Goal: Task Accomplishment & Management: Use online tool/utility

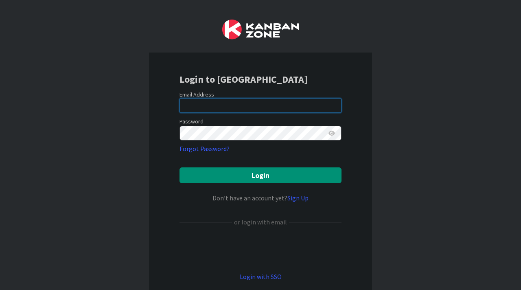
click at [246, 105] on input "email" at bounding box center [261, 105] width 162 height 15
type input "[EMAIL_ADDRESS][PERSON_NAME][DOMAIN_NAME]"
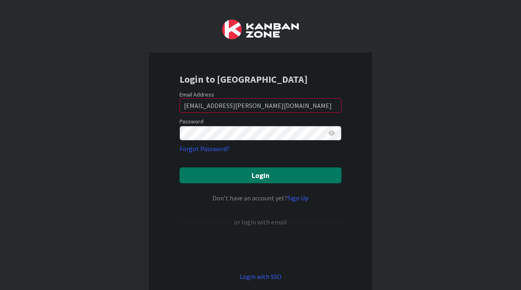
click at [267, 177] on button "Login" at bounding box center [261, 175] width 162 height 16
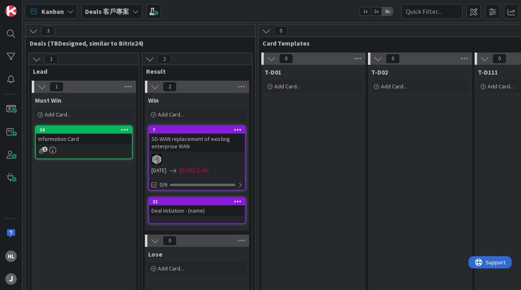
click at [125, 14] on b "Deals 客戶專案" at bounding box center [107, 11] width 44 height 8
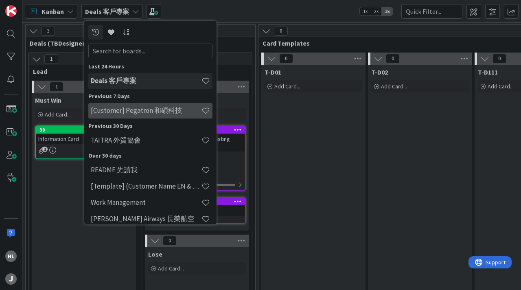
click at [127, 114] on h4 "[Customer] Pegatron 和碩科技" at bounding box center [146, 110] width 111 height 8
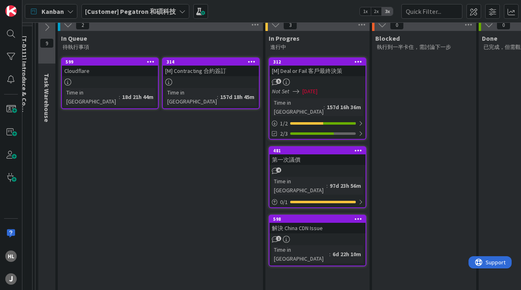
scroll to position [100, 130]
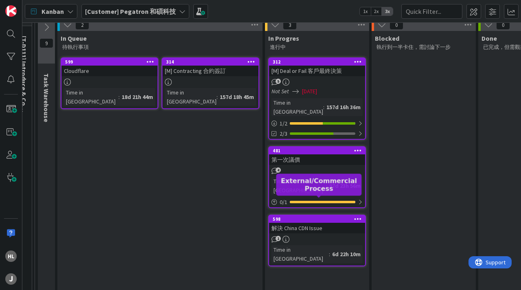
click at [314, 216] on div "598" at bounding box center [319, 219] width 92 height 6
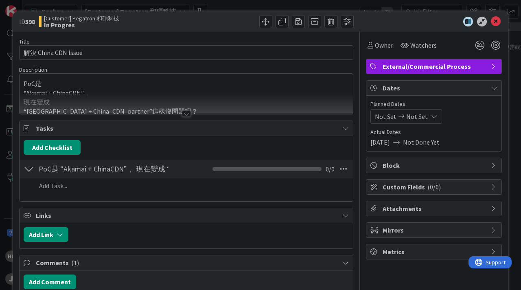
click at [185, 112] on div at bounding box center [186, 113] width 9 height 7
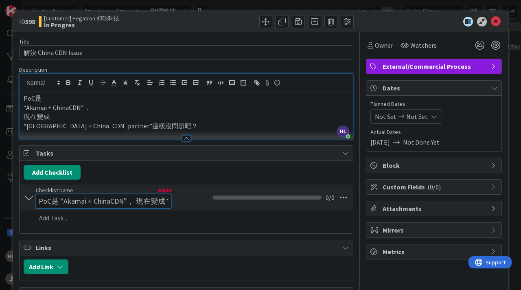
click at [156, 192] on div "Checklist Name 64 / 64 PoC是 “Akamai + ChinaCDN”， 現在變成 “[GEOGRAPHIC_DATA] + Chin…" at bounding box center [104, 197] width 136 height 22
click at [103, 204] on input "PoC是 “Akamai + ChinaCDN”， 現在變成 “[GEOGRAPHIC_DATA] + China_CDN_partner”這樣沒問題吧" at bounding box center [104, 201] width 136 height 15
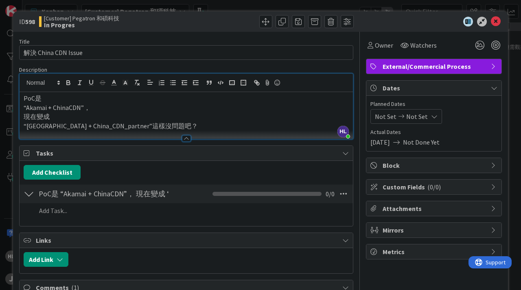
click at [114, 174] on div "Add Checklist" at bounding box center [186, 172] width 325 height 15
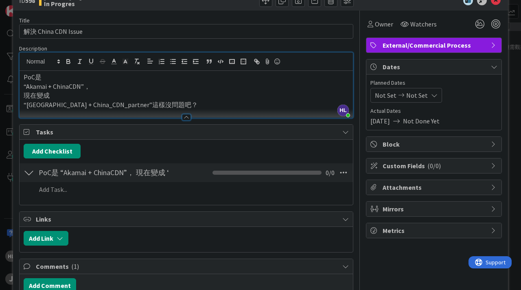
scroll to position [24, 0]
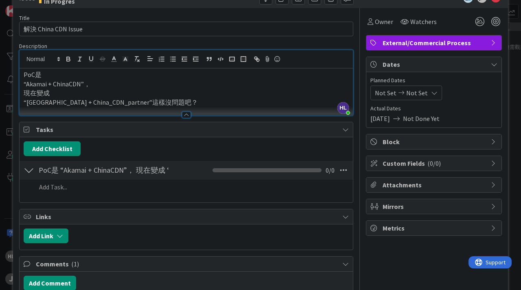
click at [27, 172] on div at bounding box center [29, 170] width 11 height 15
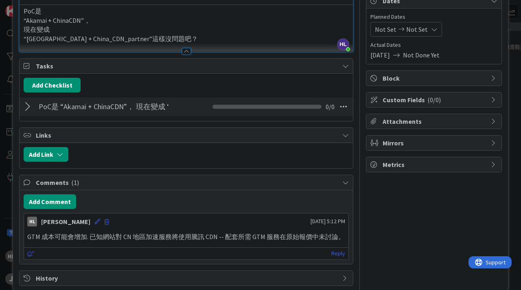
scroll to position [100, 0]
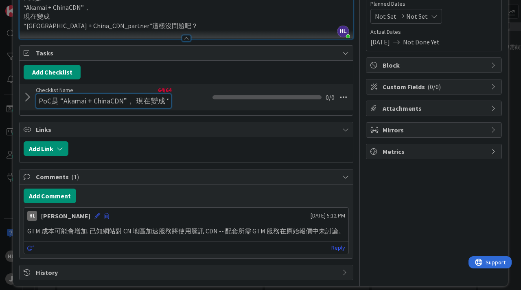
click at [122, 94] on input "PoC是 “Akamai + ChinaCDN”， 現在變成 “[GEOGRAPHIC_DATA] + China_CDN_partner”這樣沒問題吧" at bounding box center [104, 101] width 136 height 15
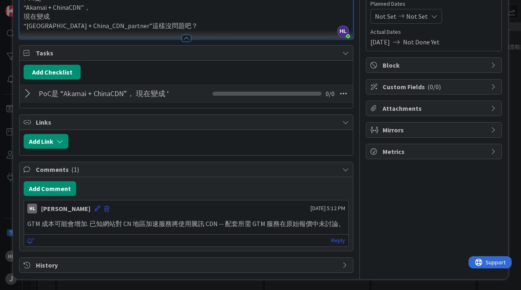
click at [116, 72] on div "Add Checklist" at bounding box center [186, 72] width 325 height 15
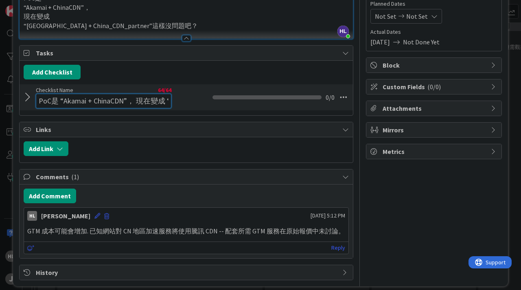
click at [60, 96] on input "PoC是 “Akamai + ChinaCDN”， 現在變成 “[GEOGRAPHIC_DATA] + China_CDN_partner”這樣沒問題吧" at bounding box center [104, 101] width 136 height 15
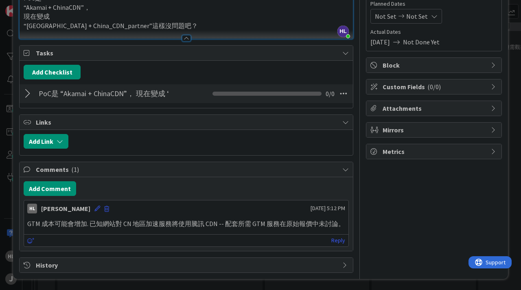
click at [27, 99] on div at bounding box center [29, 93] width 11 height 15
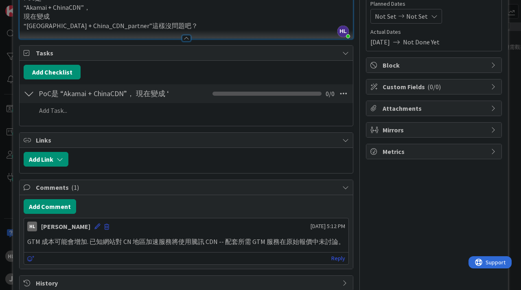
click at [146, 83] on div "PoC是 “Akamai + ChinaCDN”， 現在變成 “[GEOGRAPHIC_DATA] + China_CDN_partner”這樣沒問題吧 Ch…" at bounding box center [186, 102] width 333 height 38
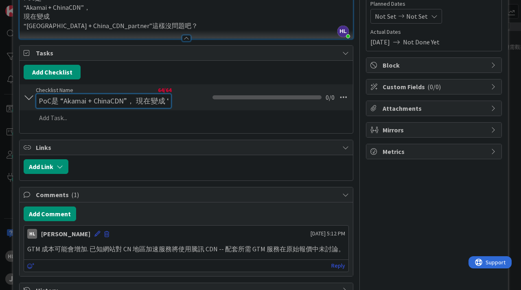
click at [127, 92] on div "Checklist Name 64 / 64 PoC是 “Akamai + ChinaCDN”， 現在變成 “[GEOGRAPHIC_DATA] + Chin…" at bounding box center [104, 97] width 136 height 22
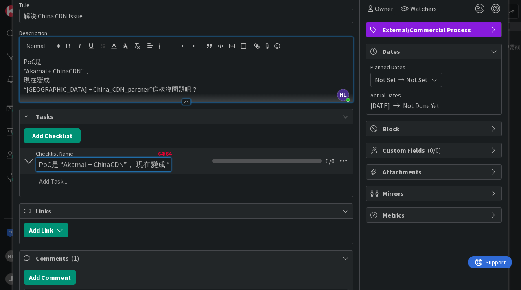
scroll to position [38, 0]
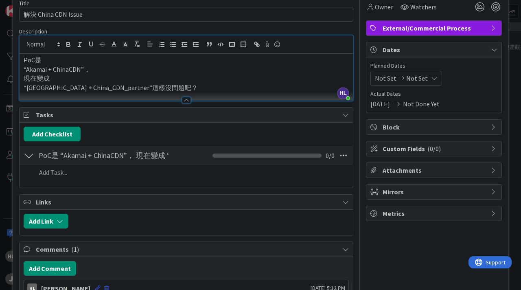
click at [118, 148] on div "Checklist Name 64 / 64 PoC是 “Akamai + ChinaCDN”， 現在變成 “[GEOGRAPHIC_DATA] + Chin…" at bounding box center [104, 155] width 136 height 15
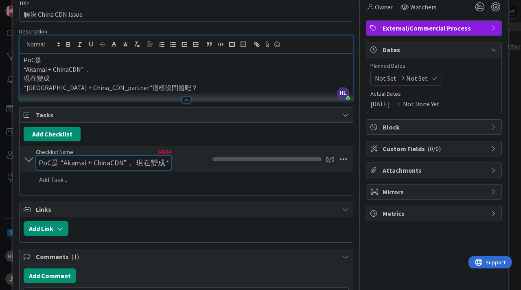
click at [110, 152] on div "Checklist Name 64 / 64 PoC是 “Akamai + ChinaCDN”， 現在變成 “[GEOGRAPHIC_DATA] + Chin…" at bounding box center [104, 159] width 136 height 22
click at [72, 160] on input "PoC是 “Akamai + ChinaCDN”， 現在變成 “[GEOGRAPHIC_DATA] + China_CDN_partner”這樣沒問題吧" at bounding box center [104, 163] width 136 height 15
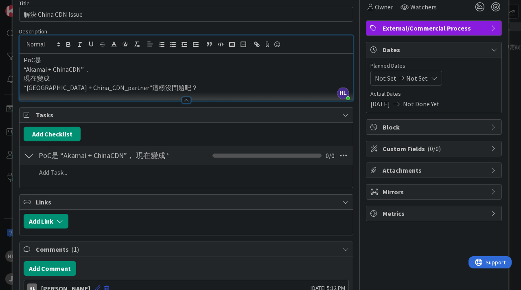
click at [31, 160] on div at bounding box center [29, 155] width 11 height 15
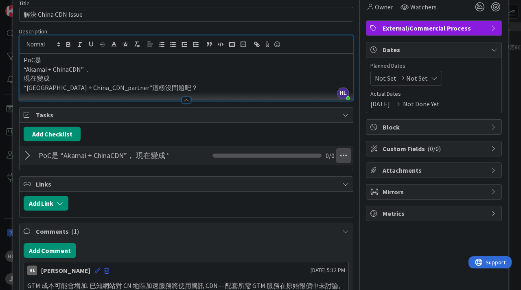
click at [340, 159] on icon at bounding box center [343, 155] width 15 height 15
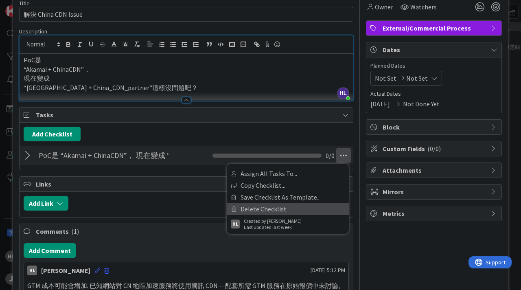
click at [289, 210] on link "Delete Checklist" at bounding box center [288, 209] width 122 height 12
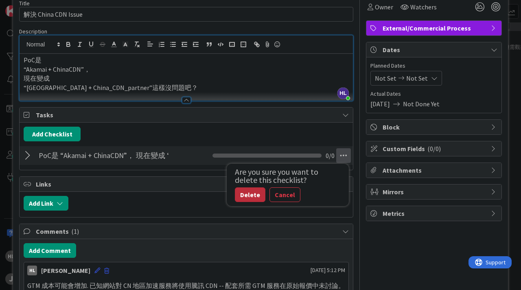
click at [242, 194] on button "Delete" at bounding box center [250, 194] width 31 height 15
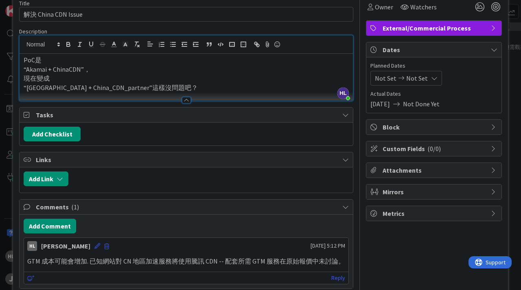
click at [185, 102] on div at bounding box center [186, 100] width 9 height 7
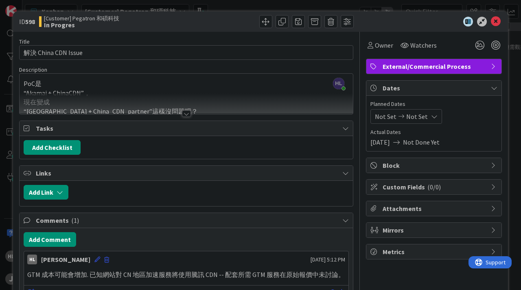
scroll to position [51, 0]
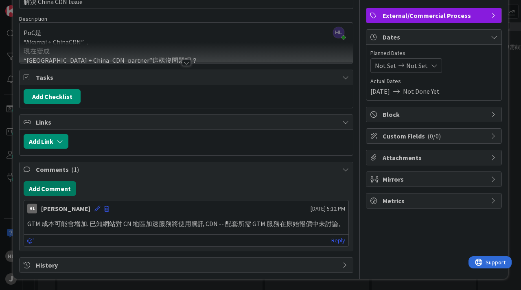
click at [49, 186] on button "Add Comment" at bounding box center [50, 188] width 53 height 15
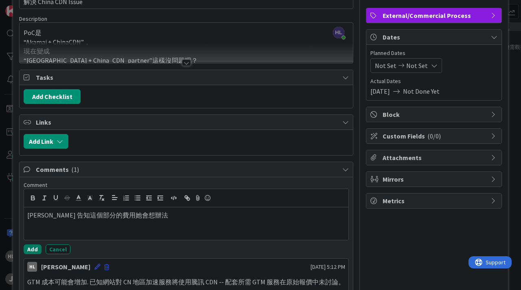
click at [31, 250] on button "Add" at bounding box center [33, 249] width 18 height 10
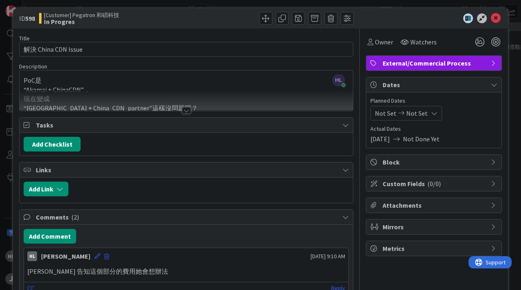
scroll to position [0, 0]
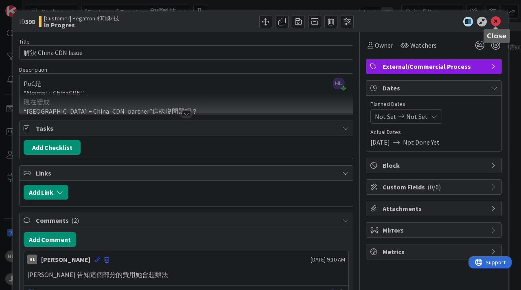
click at [494, 22] on icon at bounding box center [496, 22] width 10 height 10
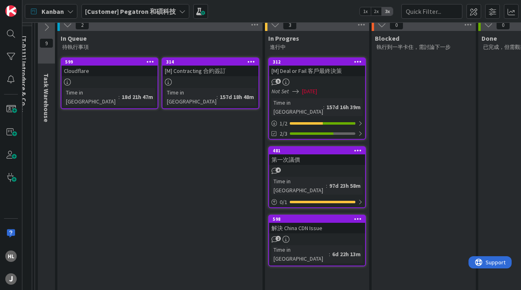
click at [319, 148] on div "481" at bounding box center [319, 151] width 92 height 6
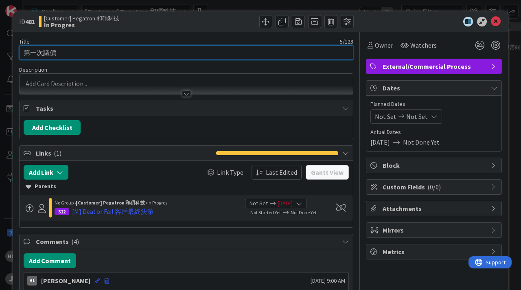
click at [44, 54] on input "第一次議價" at bounding box center [186, 52] width 334 height 15
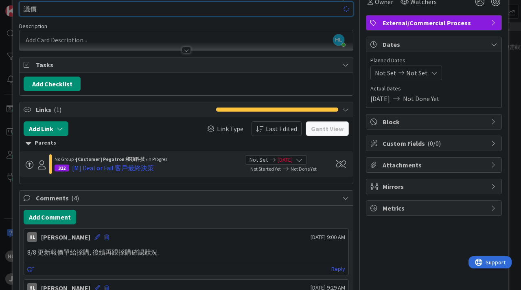
scroll to position [126, 0]
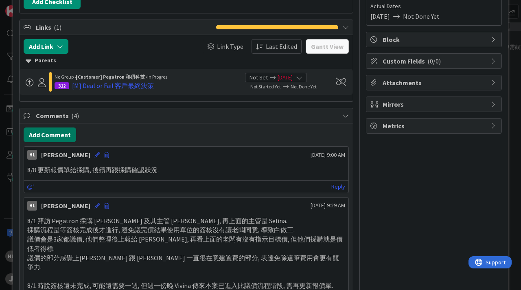
type input "議價"
click at [57, 133] on button "Add Comment" at bounding box center [50, 134] width 53 height 15
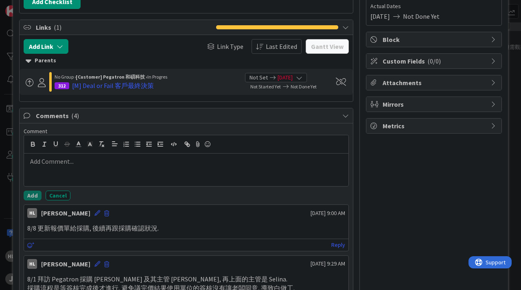
click at [78, 164] on p at bounding box center [186, 161] width 318 height 9
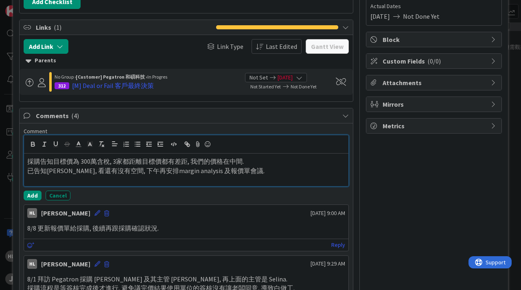
click at [257, 163] on p "採購告知目標價為 300萬含稅, 3家都距離目標價都有差距, 我們的價格在中間." at bounding box center [186, 161] width 318 height 9
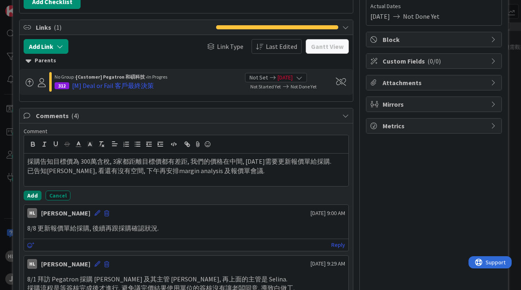
click at [30, 196] on button "Add" at bounding box center [33, 196] width 18 height 10
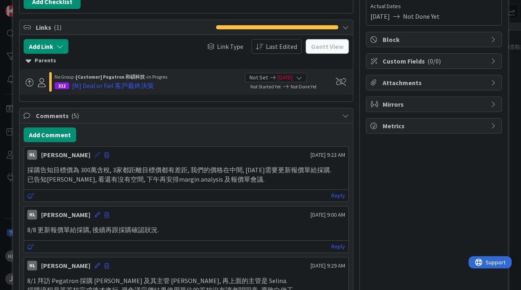
click at [94, 155] on icon at bounding box center [97, 155] width 6 height 6
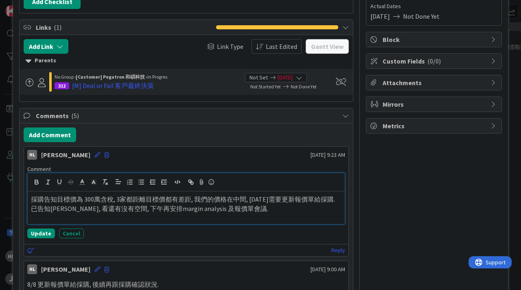
click at [250, 197] on p "採購告知目標價為 300萬含稅, 3家都距離目標價都有差距, 我們的價格在中間, [DATE]需要更新報價單給採購." at bounding box center [186, 199] width 311 height 9
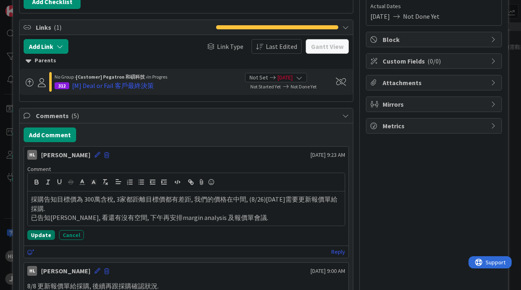
click at [34, 239] on button "Update" at bounding box center [41, 235] width 28 height 10
